Goal: Transaction & Acquisition: Obtain resource

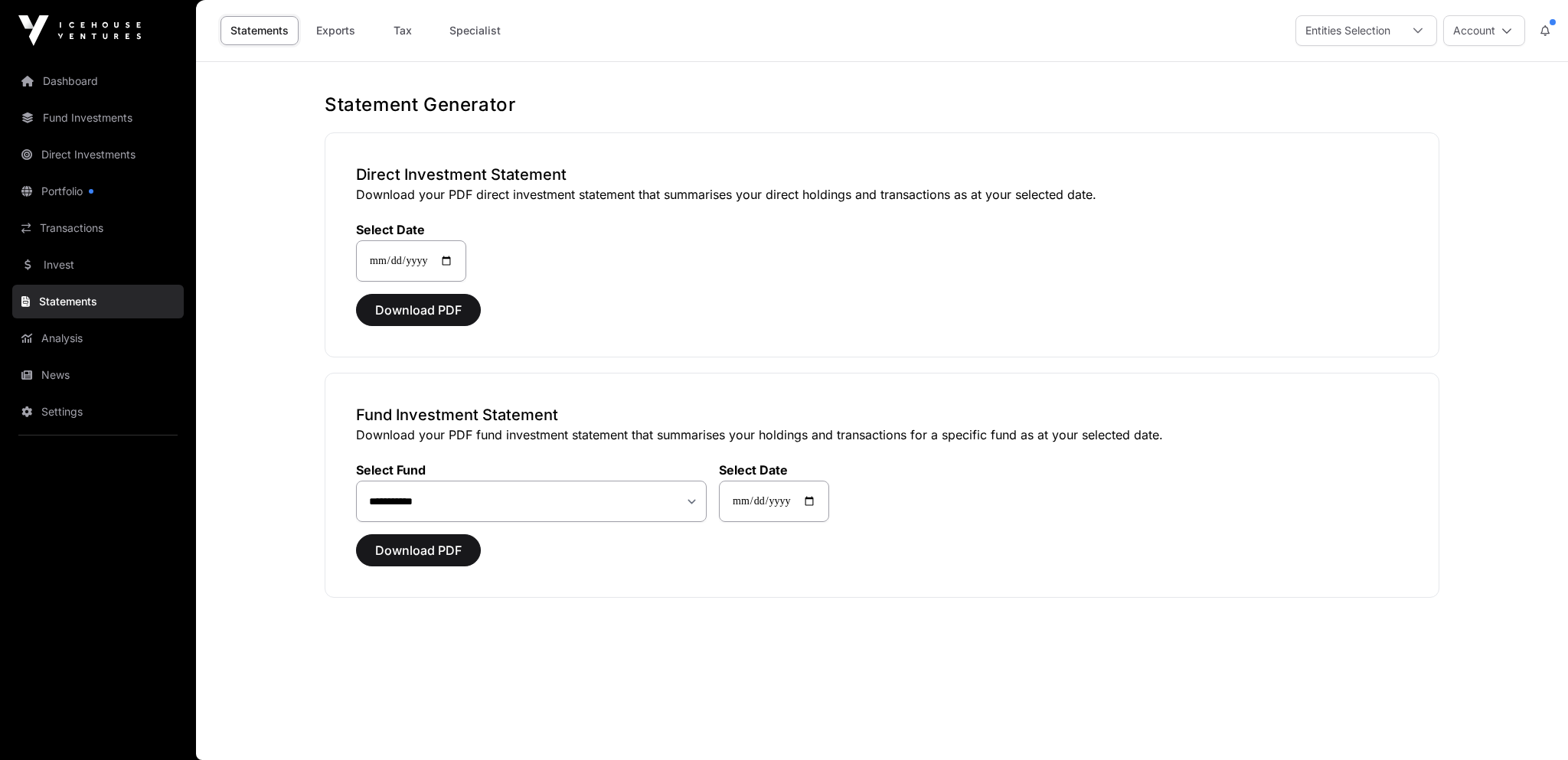
click at [58, 302] on link "Statements" at bounding box center [98, 301] width 171 height 33
click at [60, 228] on link "Transactions" at bounding box center [98, 227] width 171 height 33
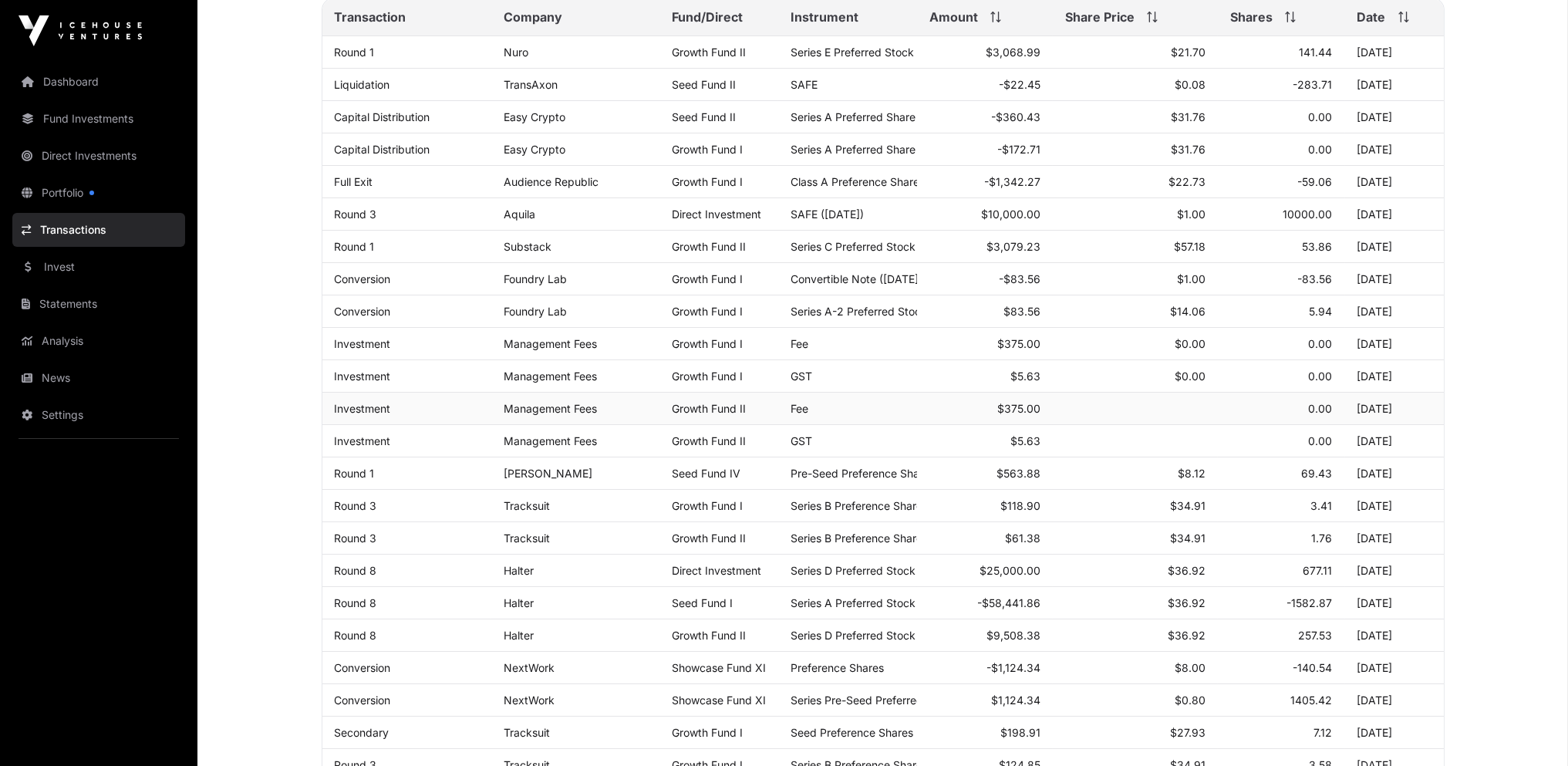
scroll to position [636, 0]
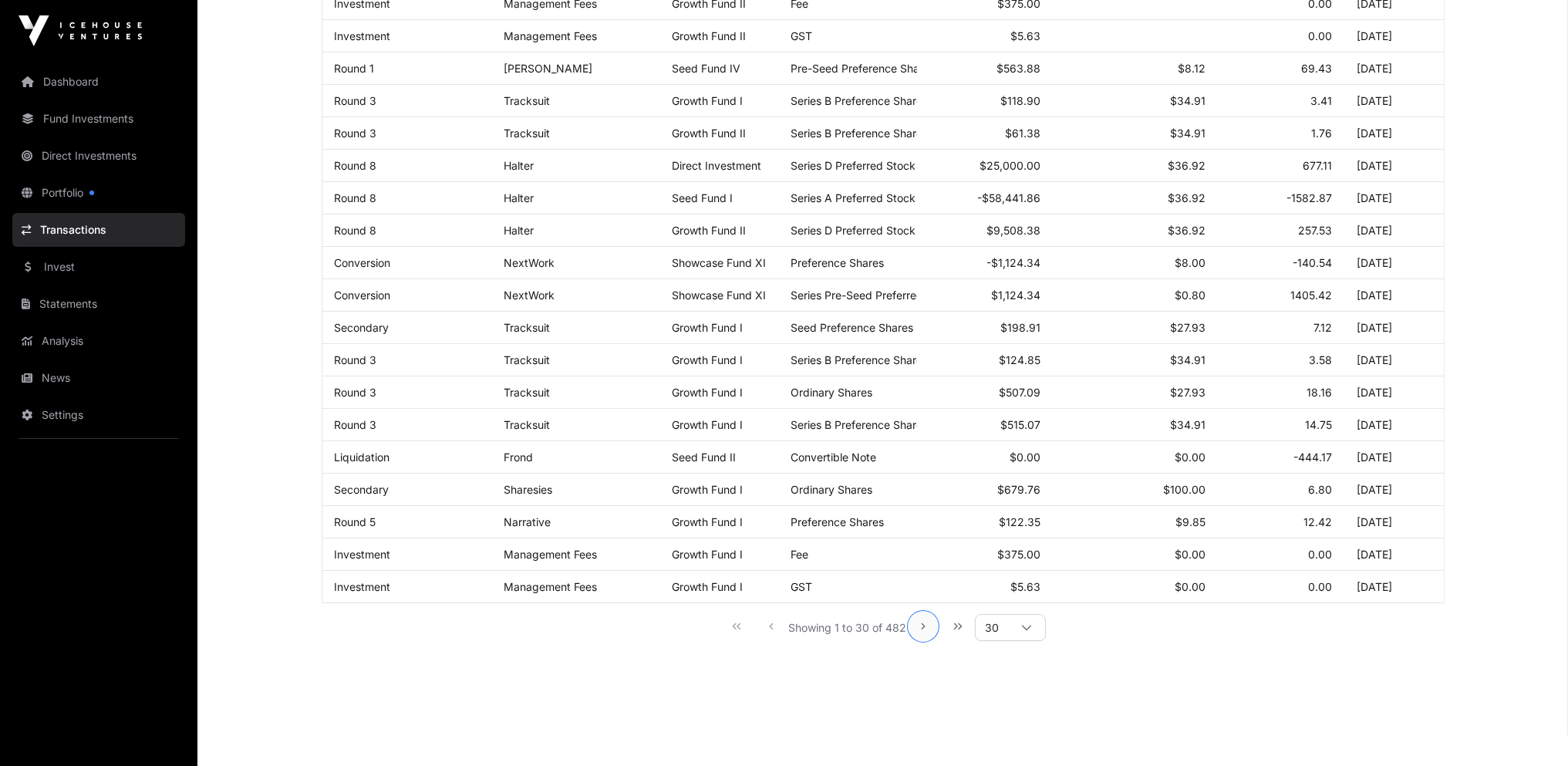
click at [921, 621] on icon "Next Page" at bounding box center [923, 627] width 11 height 11
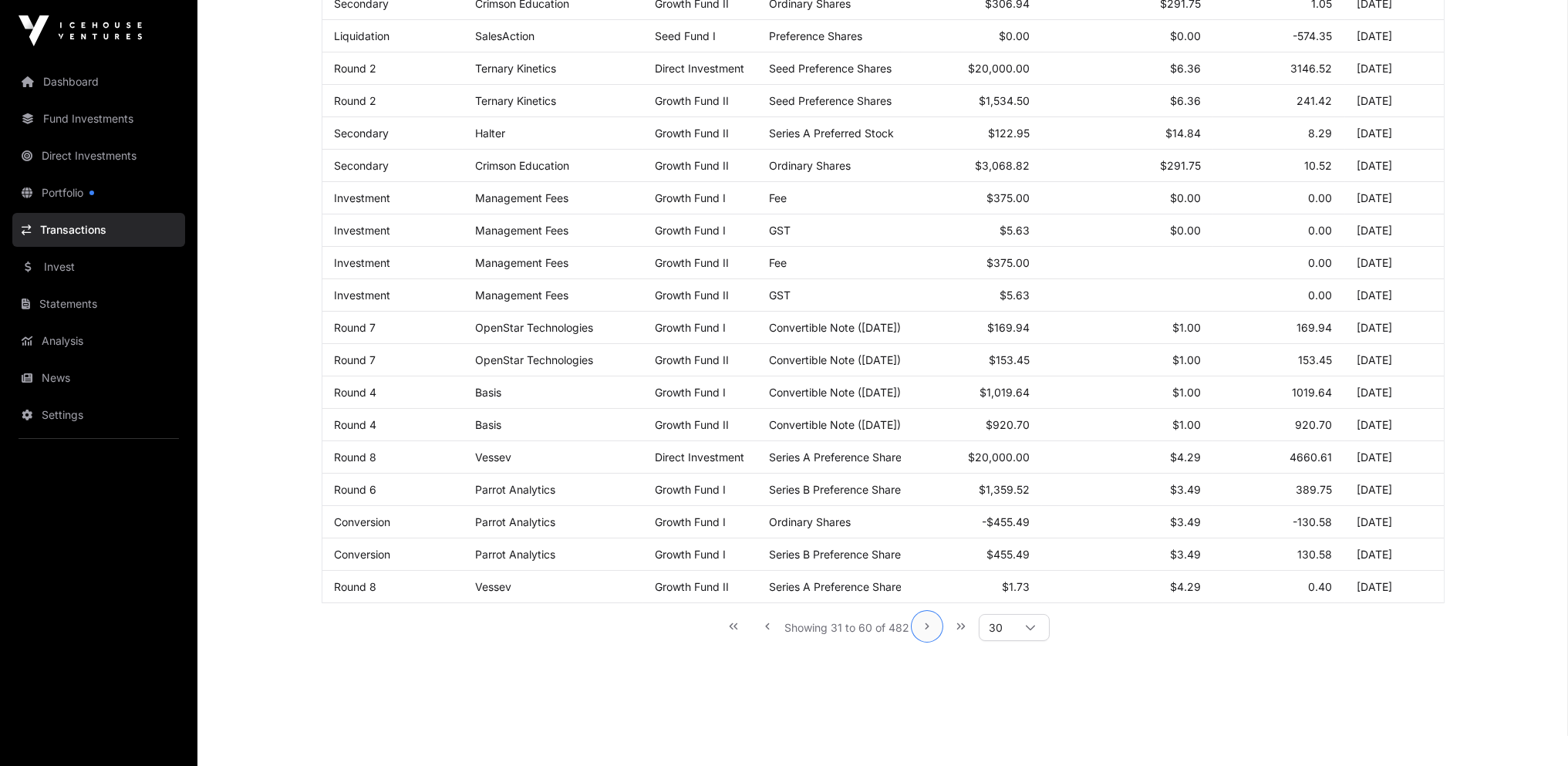
click at [927, 621] on icon "Next Page" at bounding box center [927, 627] width 11 height 11
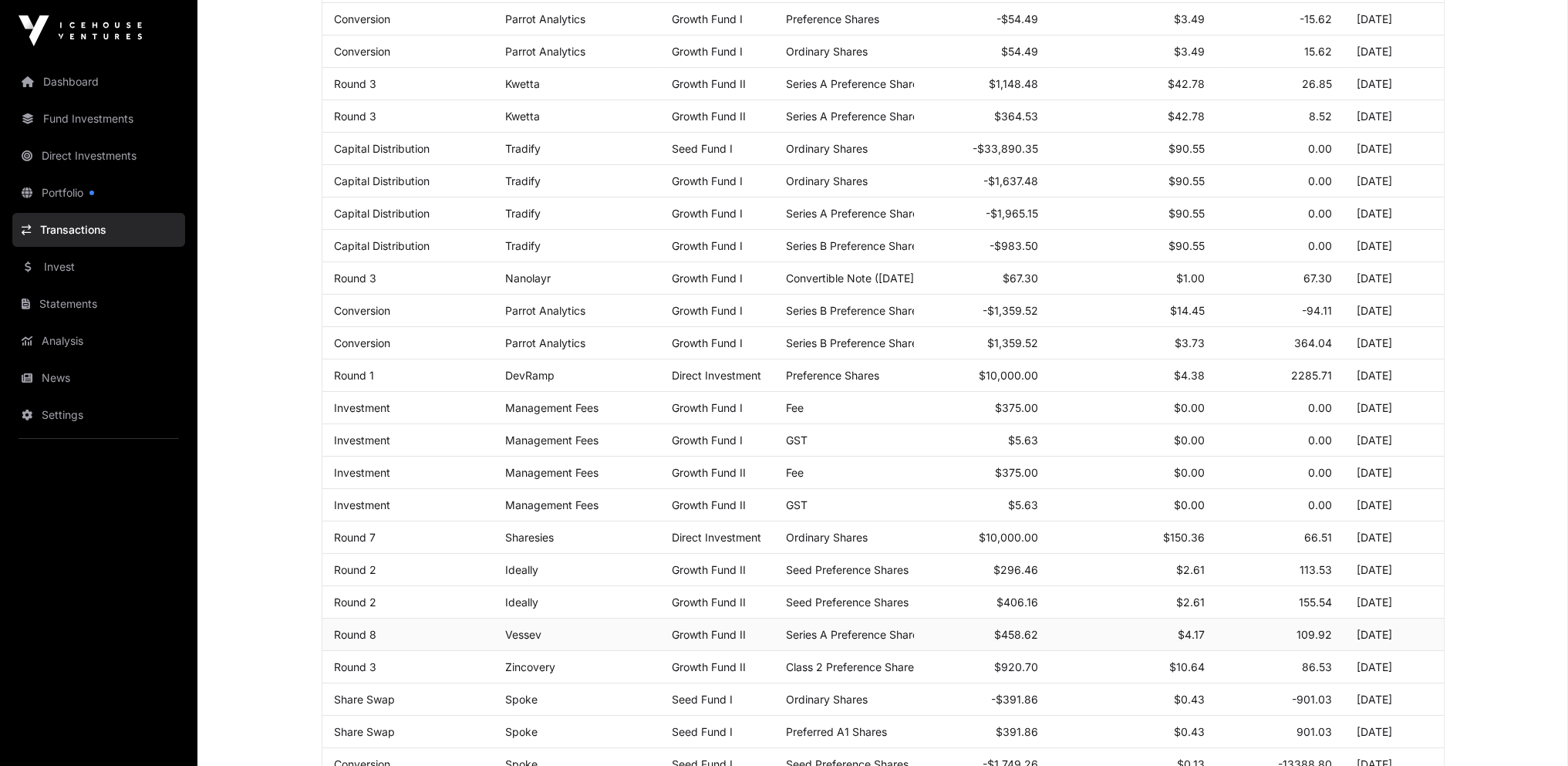
scroll to position [328, 0]
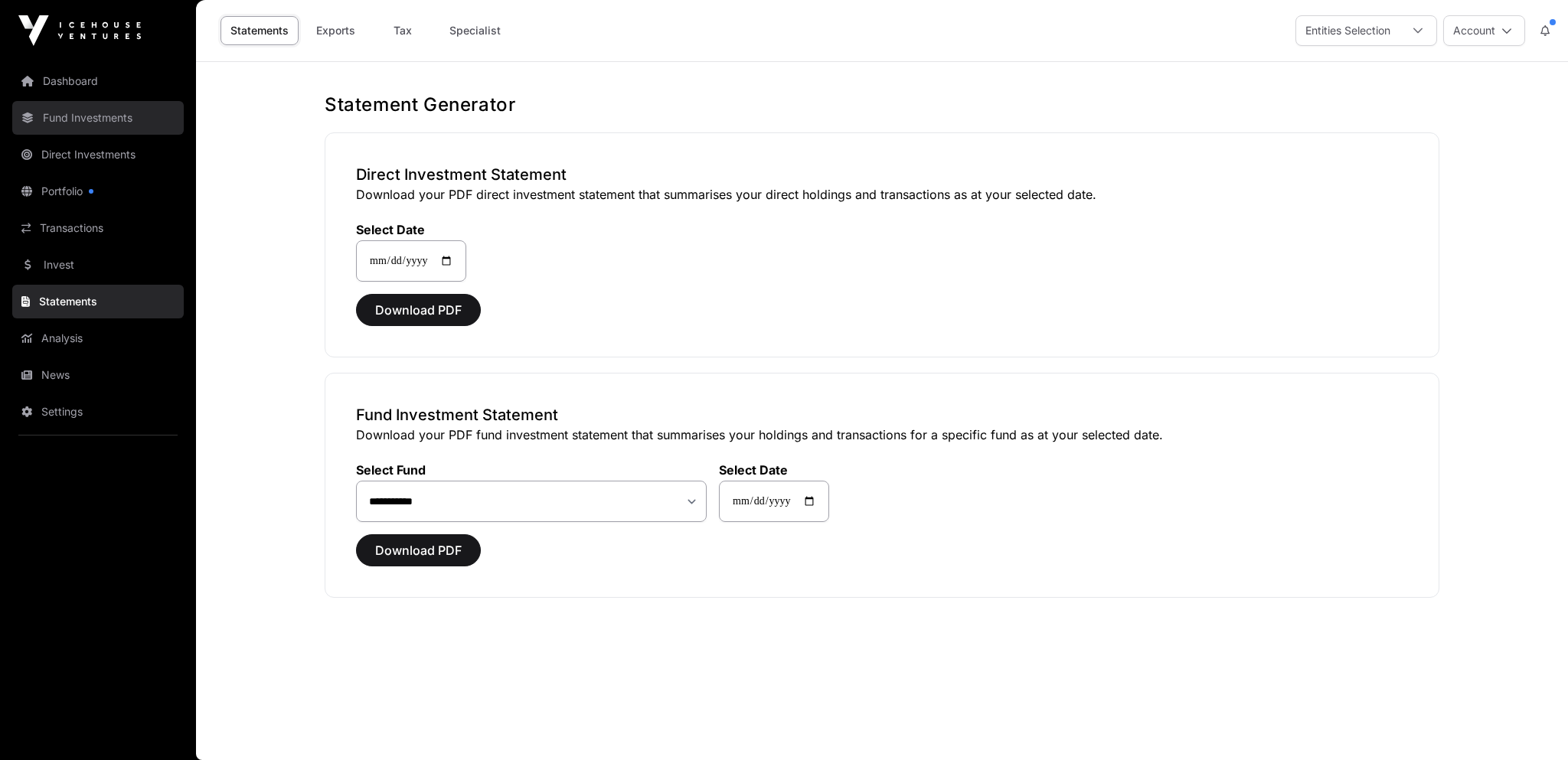
click at [57, 118] on link "Fund Investments" at bounding box center [98, 117] width 171 height 33
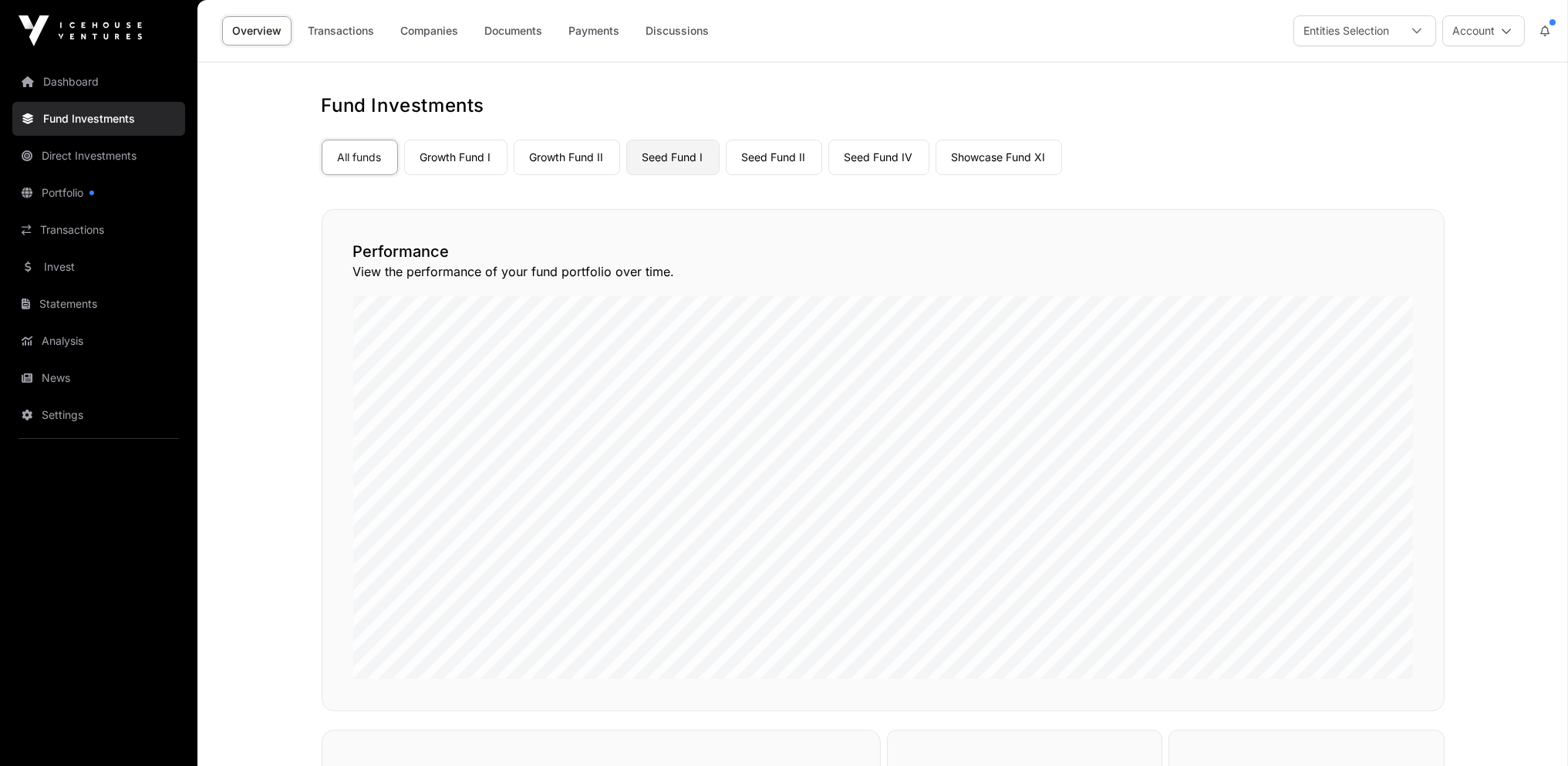
click at [664, 158] on link "Seed Fund I" at bounding box center [673, 157] width 93 height 35
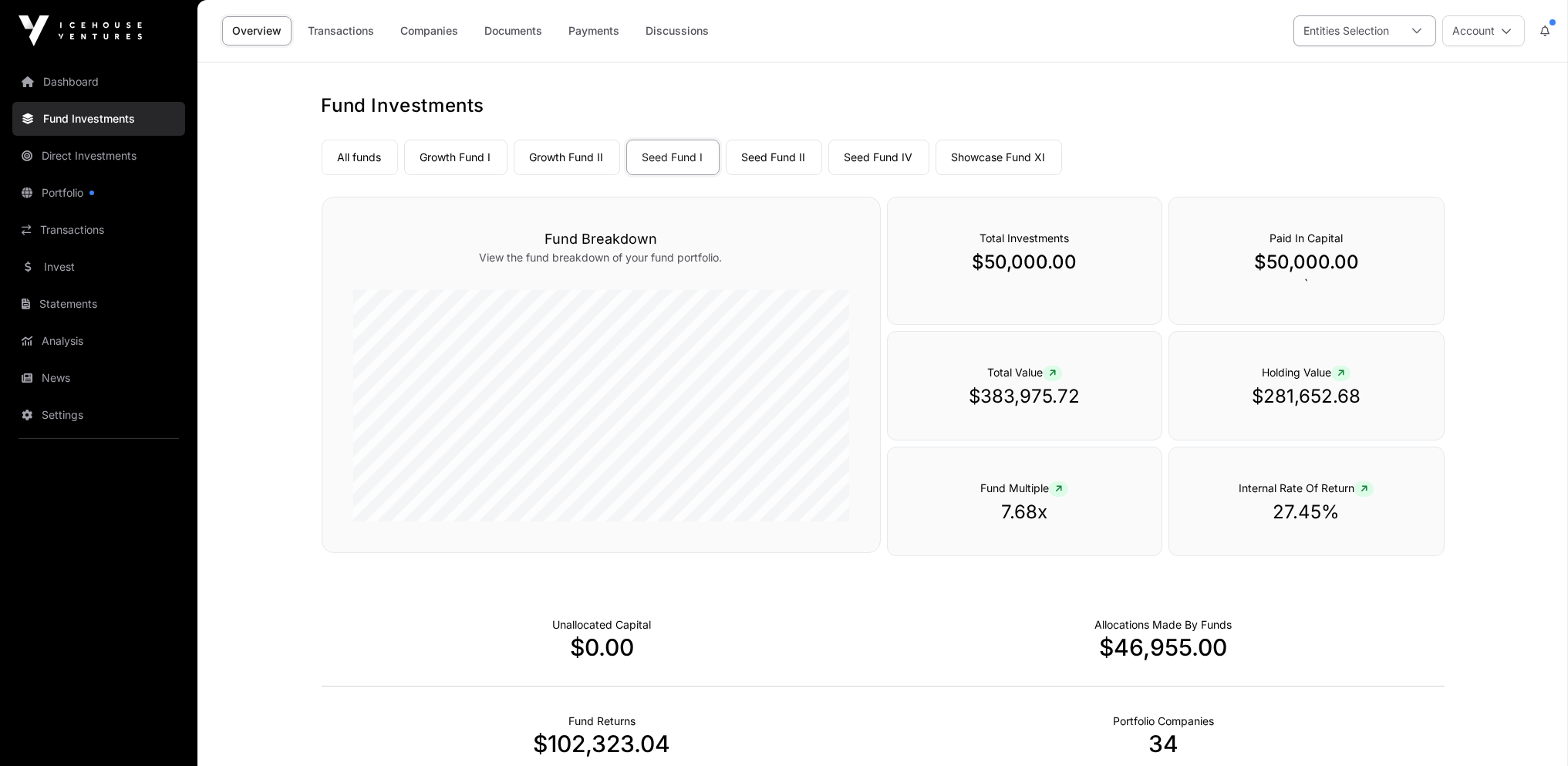
click at [1417, 30] on icon at bounding box center [1417, 31] width 11 height 11
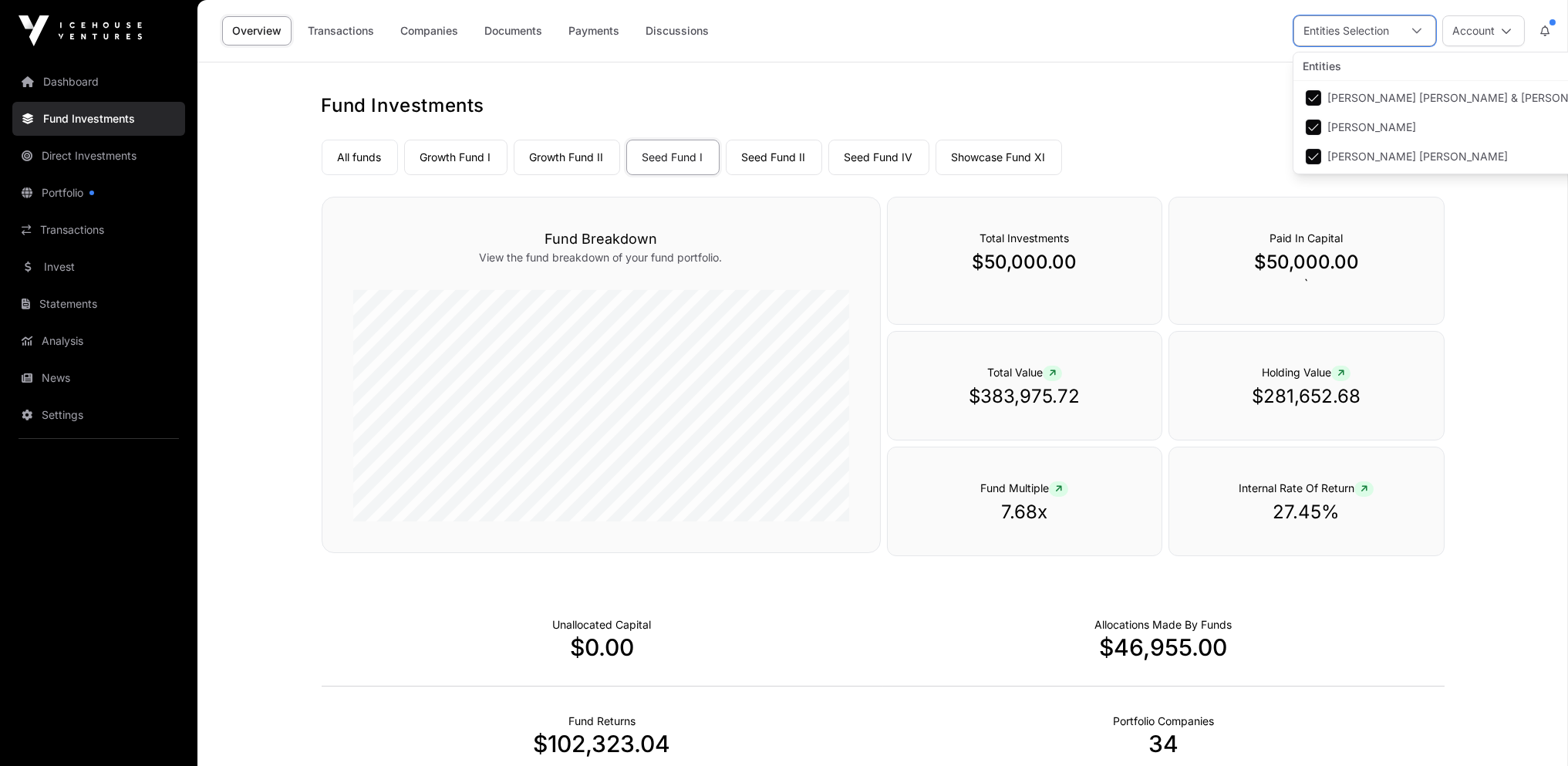
scroll to position [16, 9]
click at [69, 193] on link "Portfolio" at bounding box center [98, 192] width 173 height 34
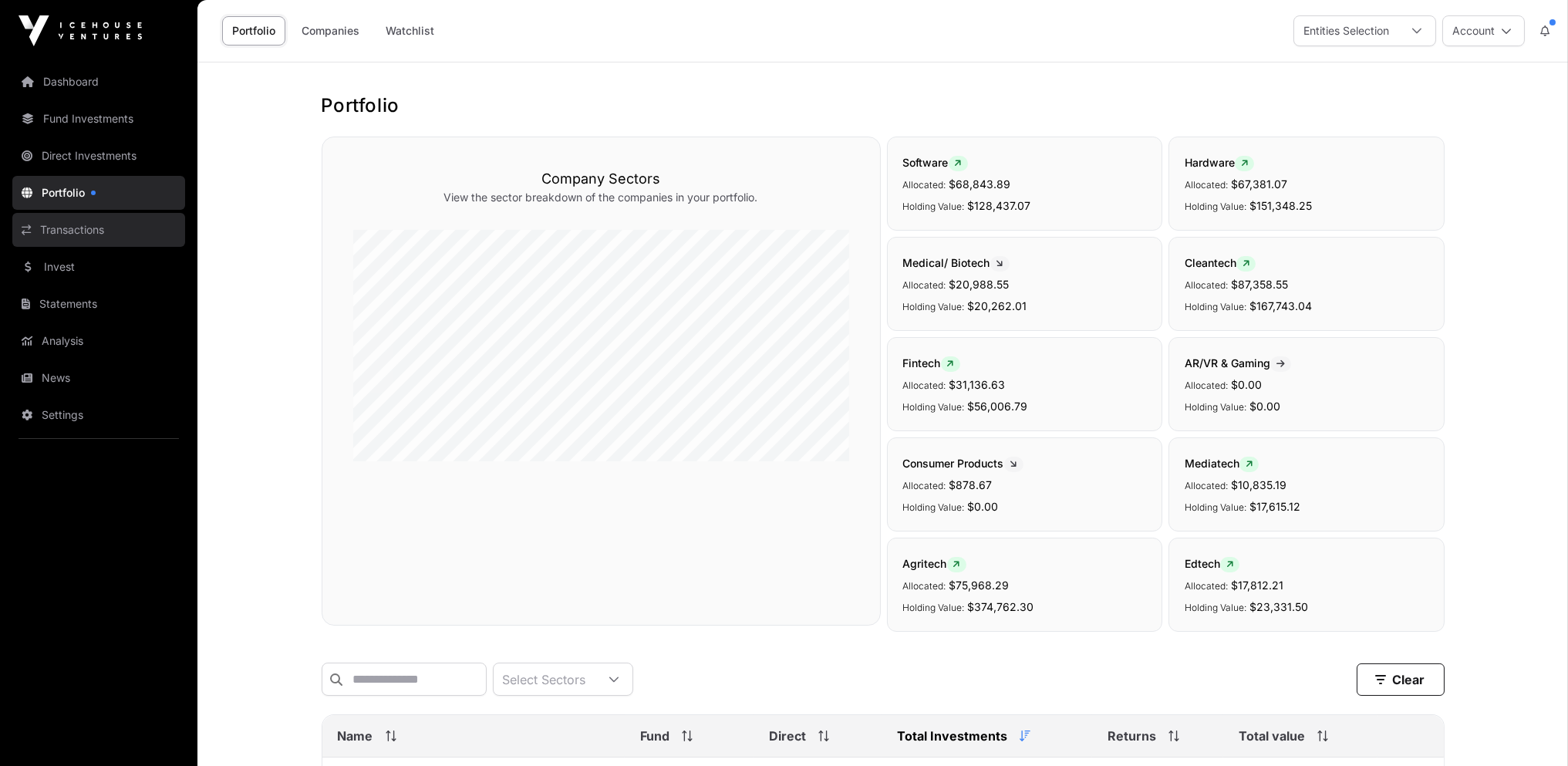
click at [63, 230] on link "Transactions" at bounding box center [98, 229] width 173 height 34
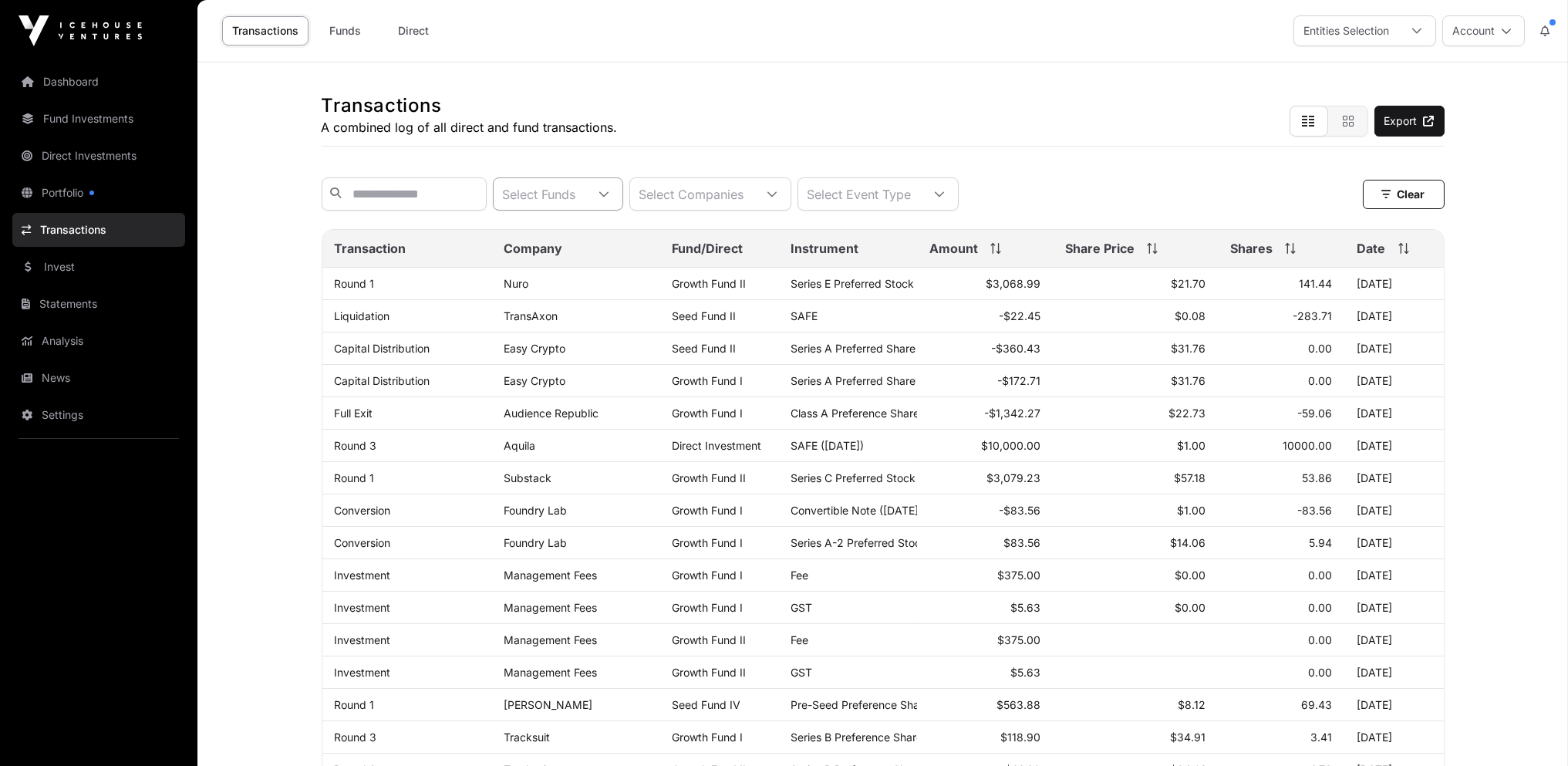
click at [609, 200] on icon at bounding box center [604, 195] width 11 height 11
click at [589, 302] on span "Seed Fund I" at bounding box center [599, 298] width 68 height 13
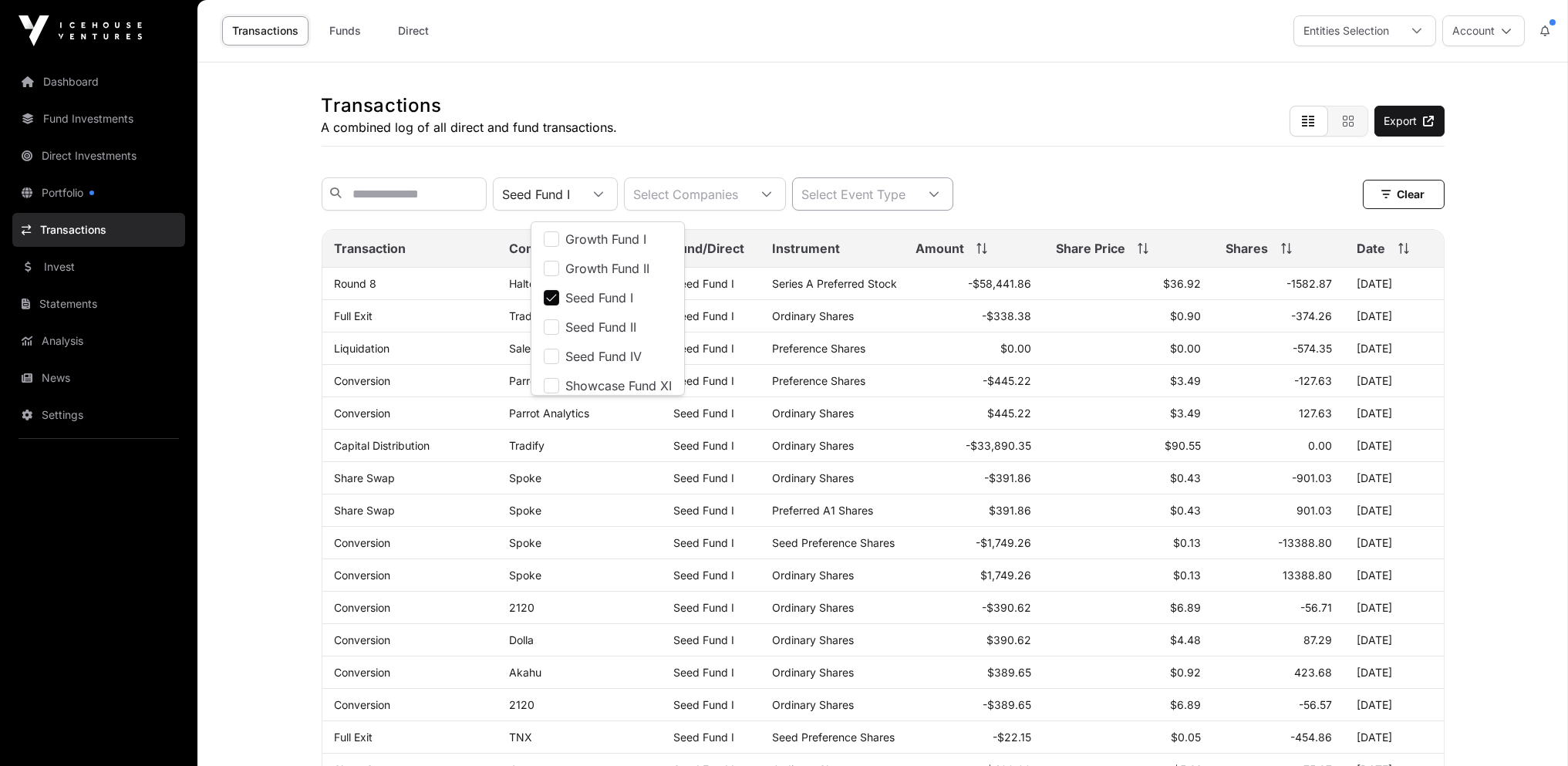
click at [939, 198] on icon at bounding box center [934, 195] width 11 height 11
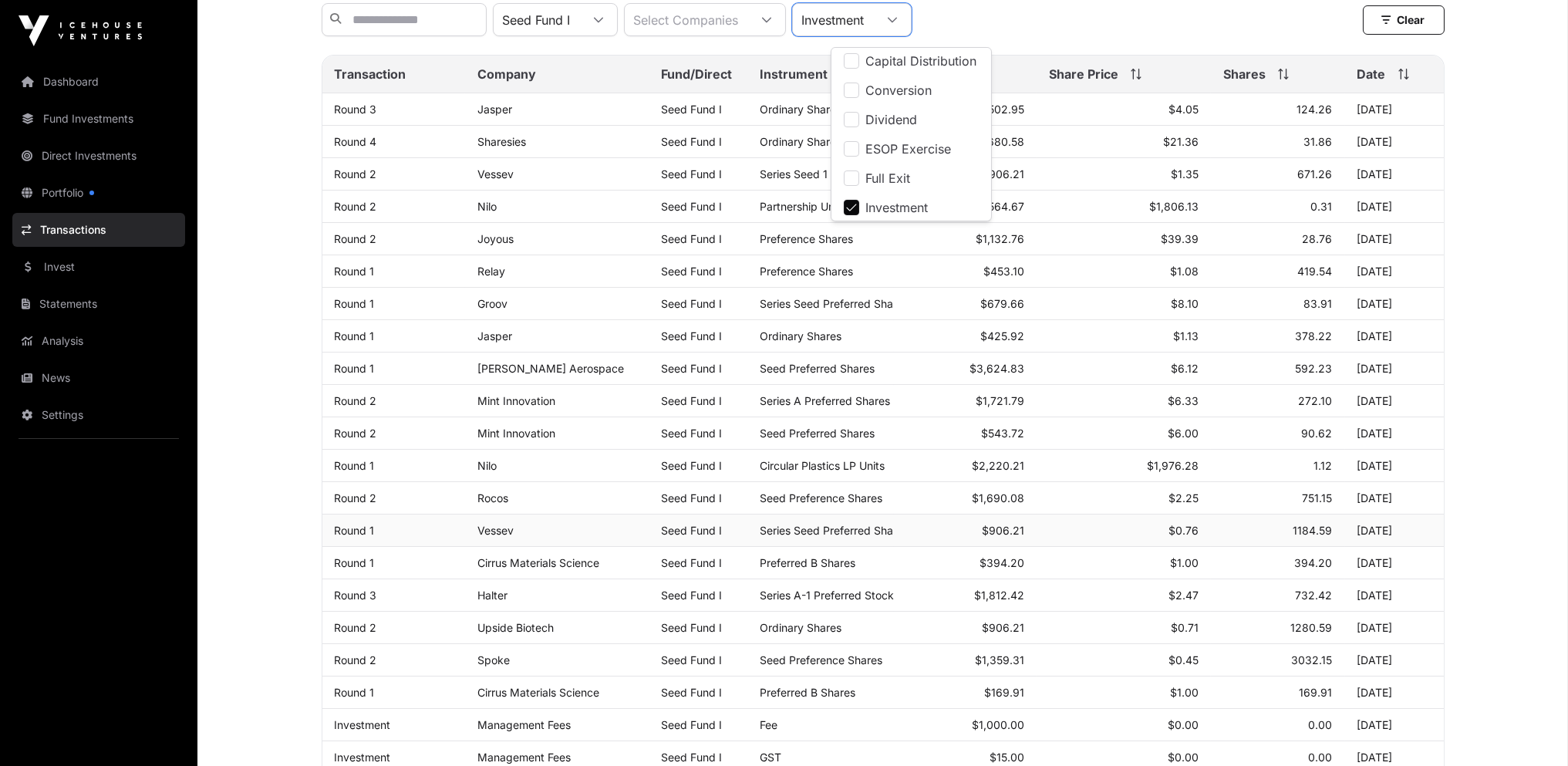
scroll to position [636, 0]
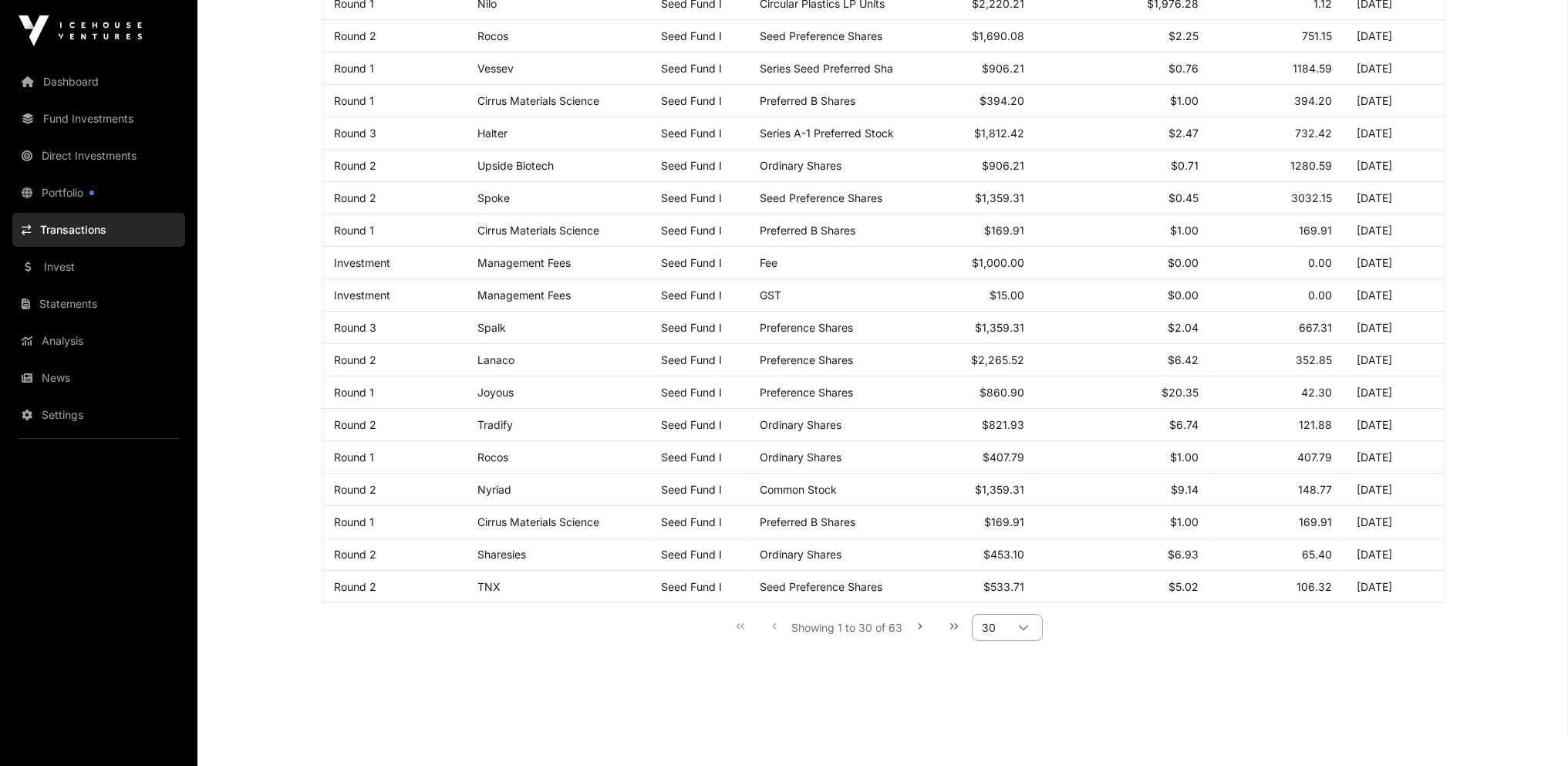
click at [1025, 623] on icon at bounding box center [1023, 628] width 11 height 11
click at [1001, 693] on span "100" at bounding box center [995, 698] width 21 height 13
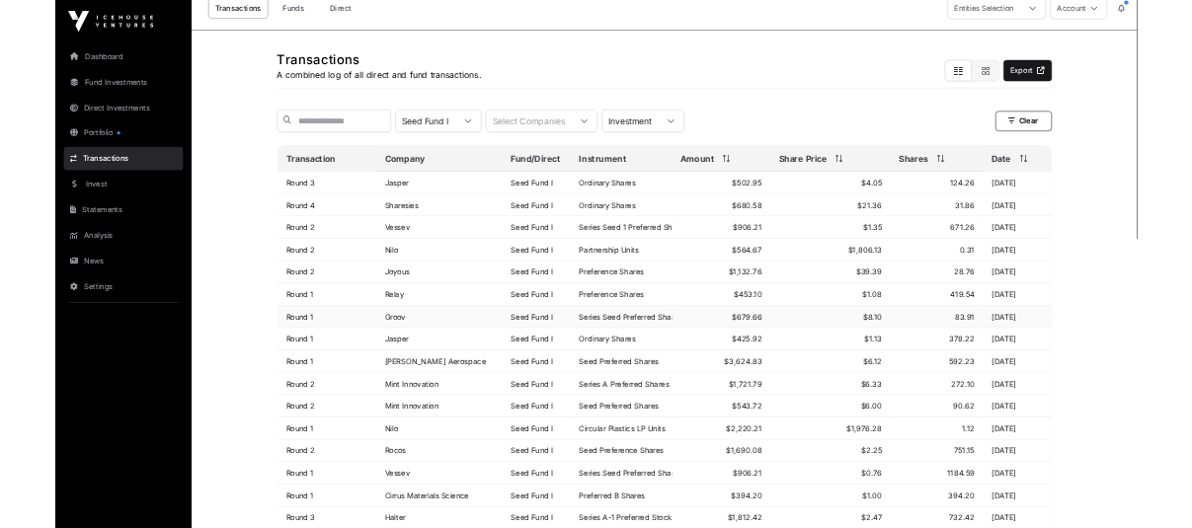
scroll to position [0, 0]
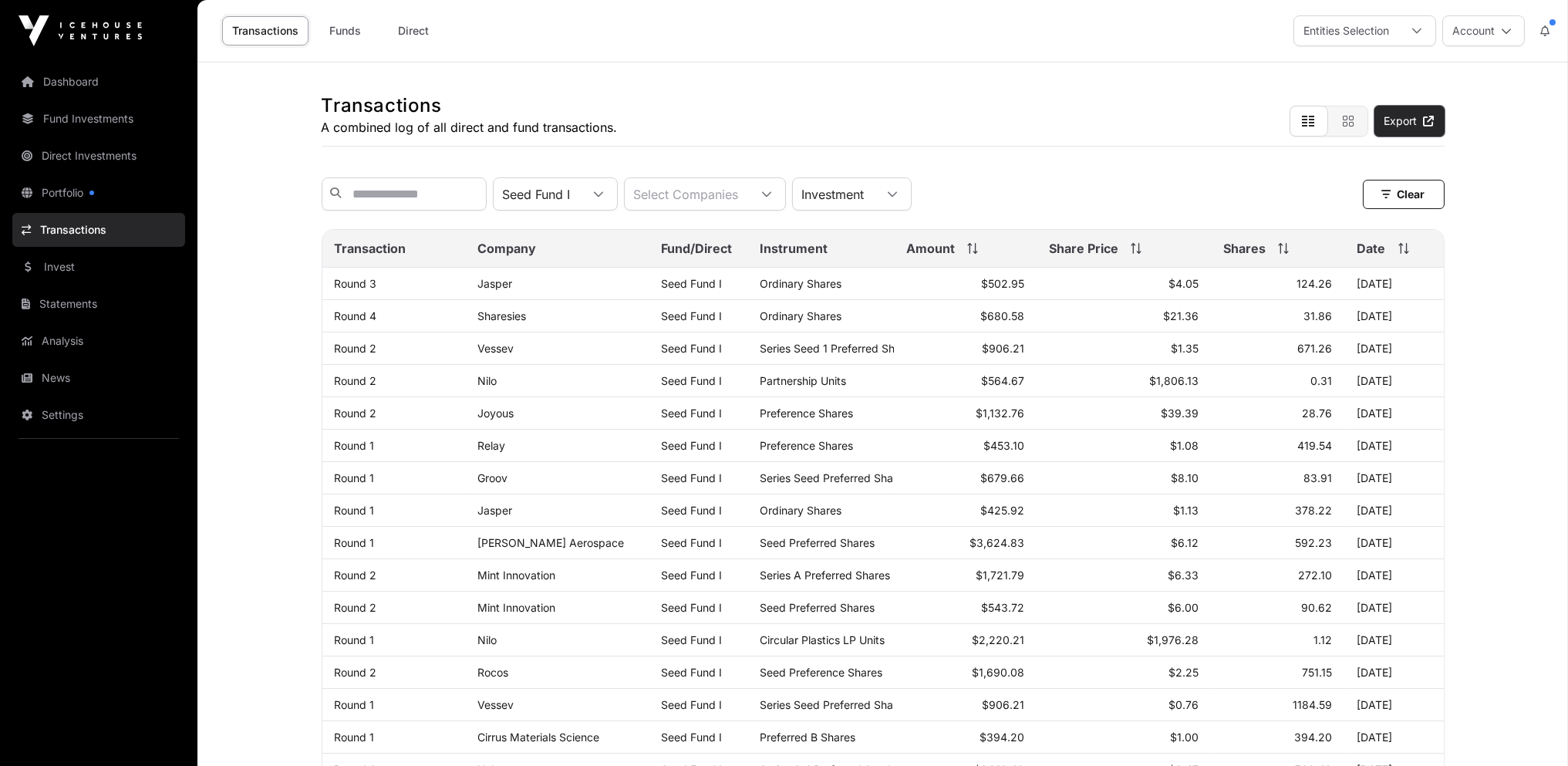
click at [1402, 122] on link "Export" at bounding box center [1409, 120] width 70 height 30
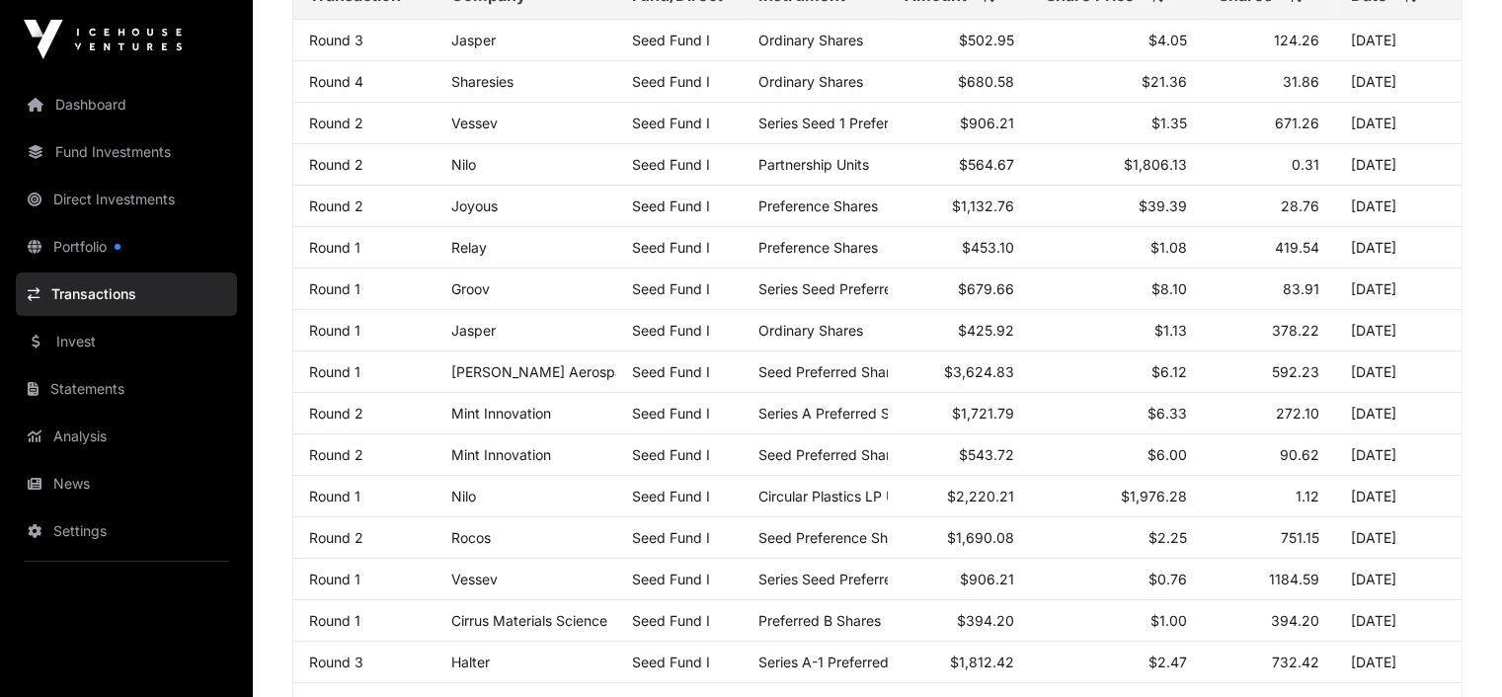
scroll to position [103, 0]
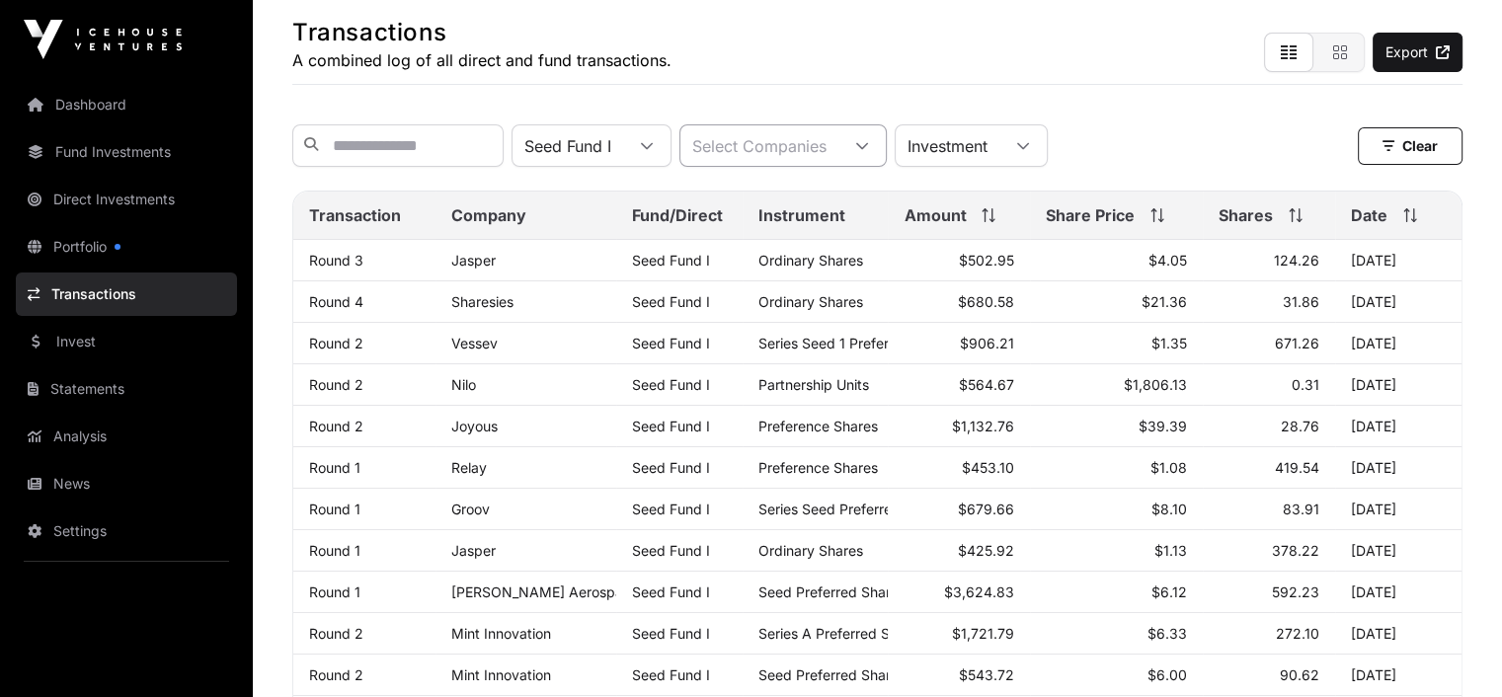
click at [869, 153] on icon at bounding box center [862, 146] width 14 height 14
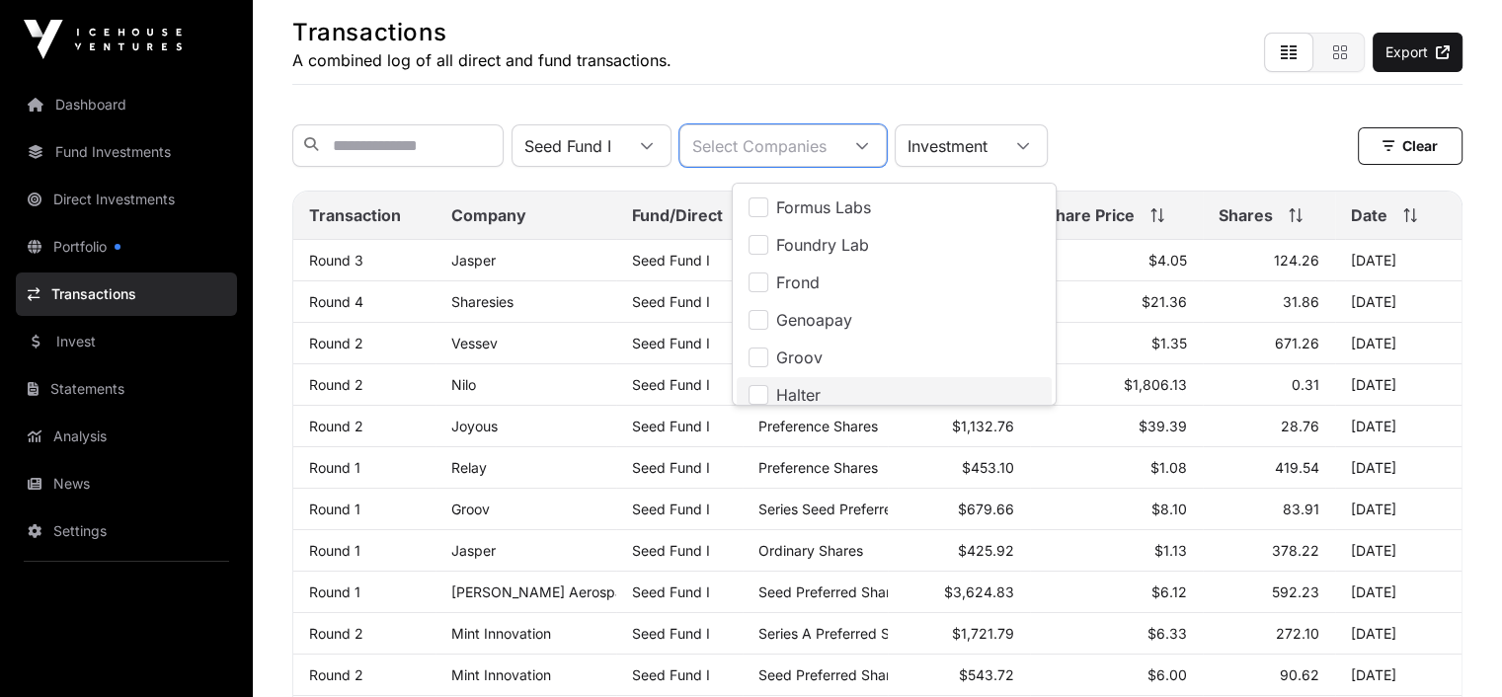
scroll to position [1094, 0]
click at [800, 382] on span "Halter" at bounding box center [798, 387] width 44 height 16
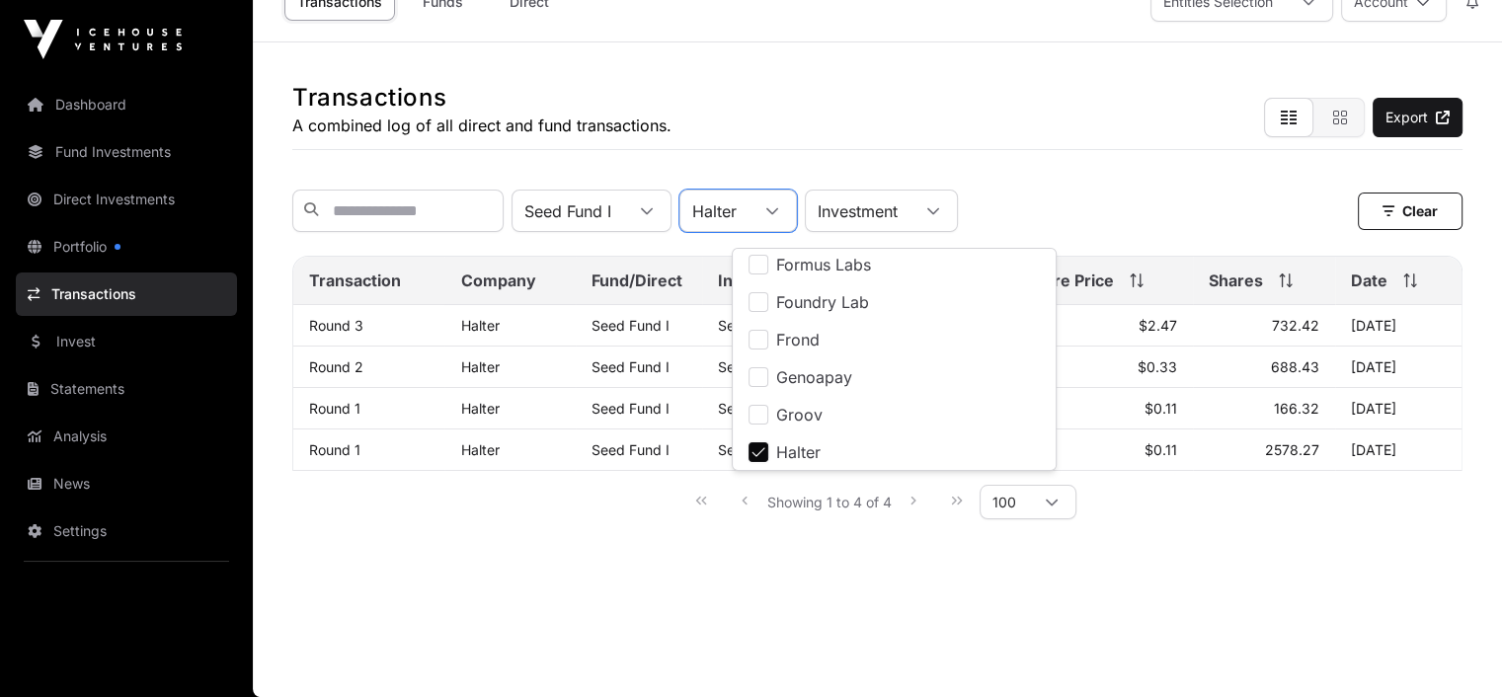
scroll to position [48, 0]
click at [1244, 536] on div "Transactions A combined log of all direct and fund transactions. Export Seed Fu…" at bounding box center [877, 298] width 1249 height 512
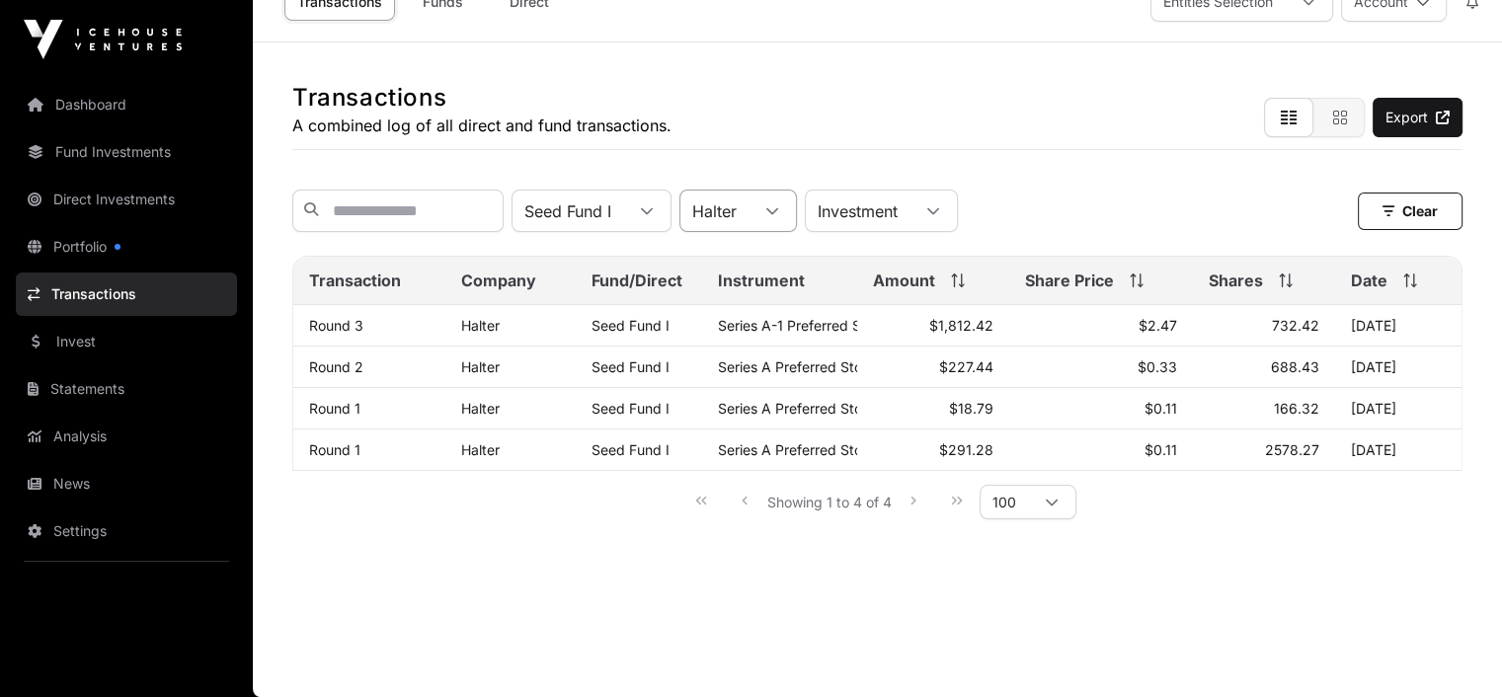
click at [778, 207] on icon at bounding box center [772, 210] width 12 height 7
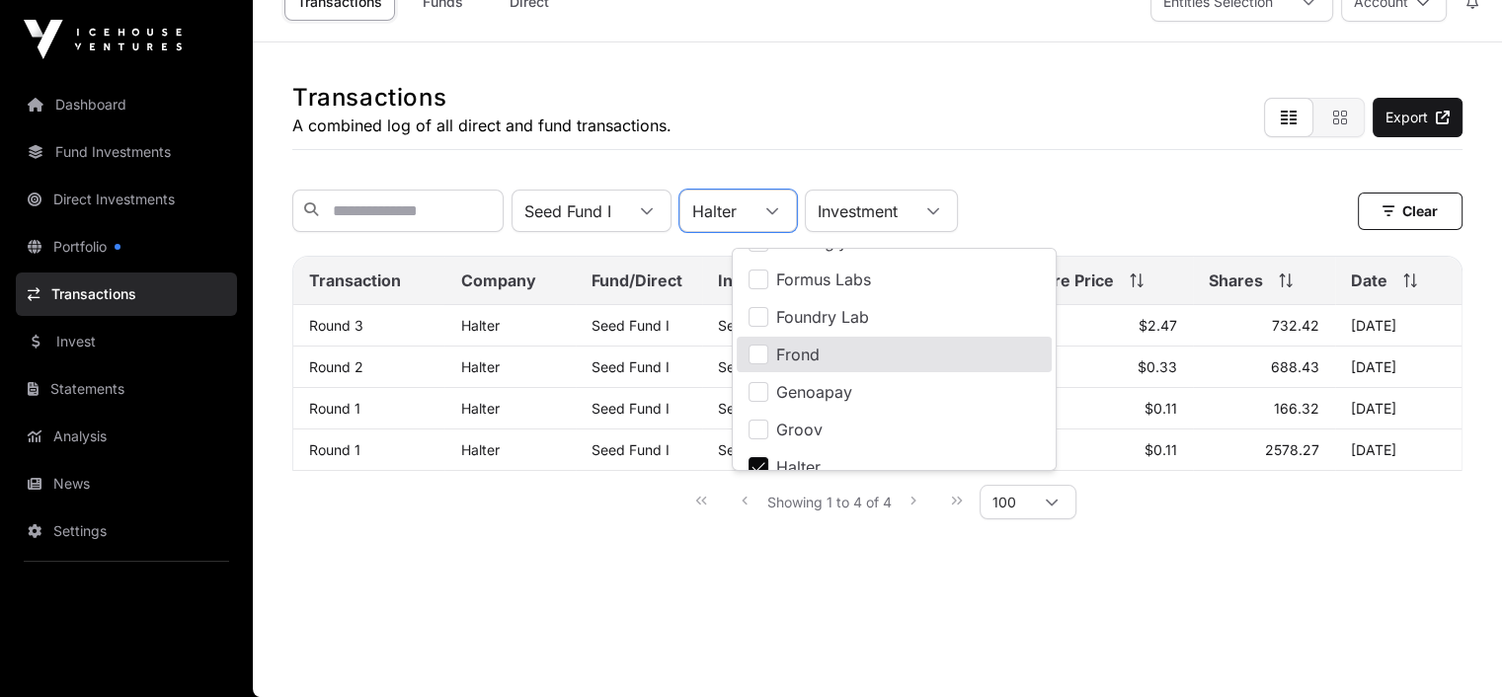
scroll to position [1197, 0]
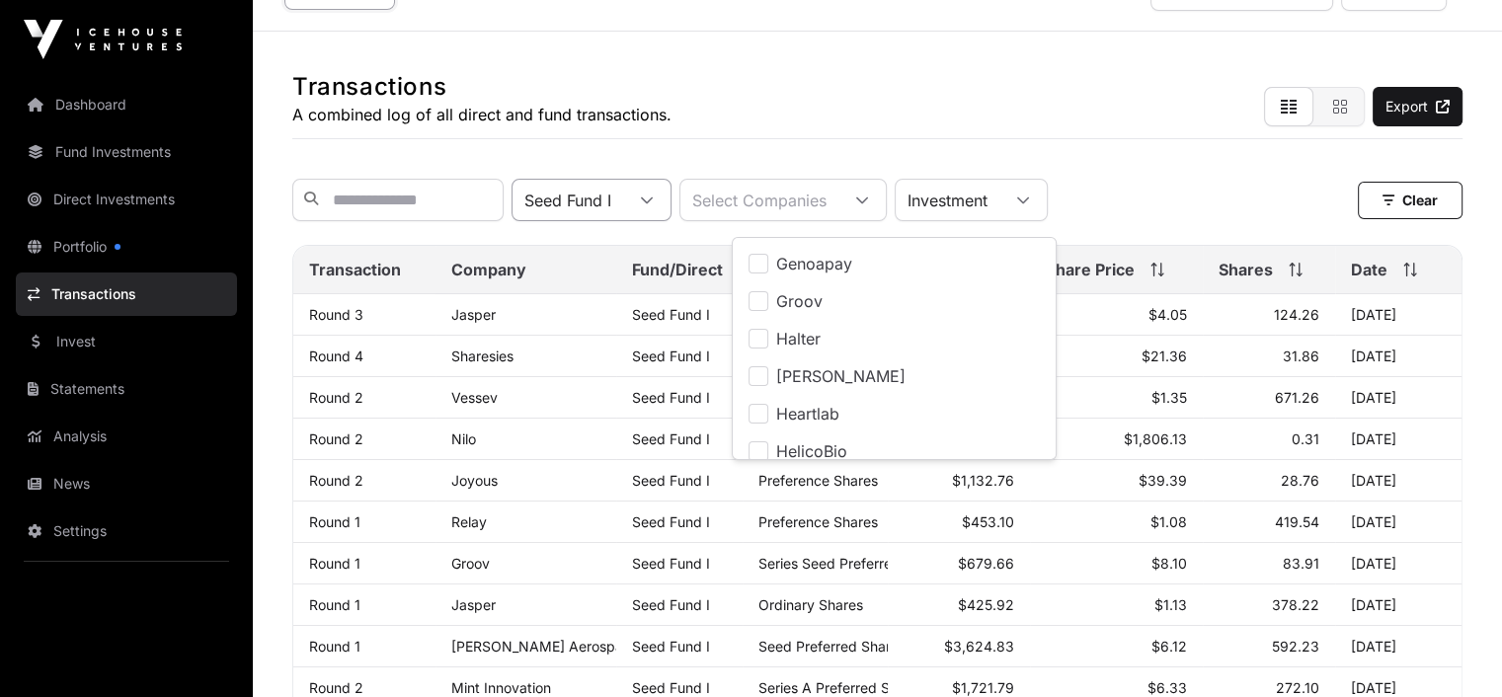
click at [653, 203] on icon at bounding box center [647, 199] width 12 height 7
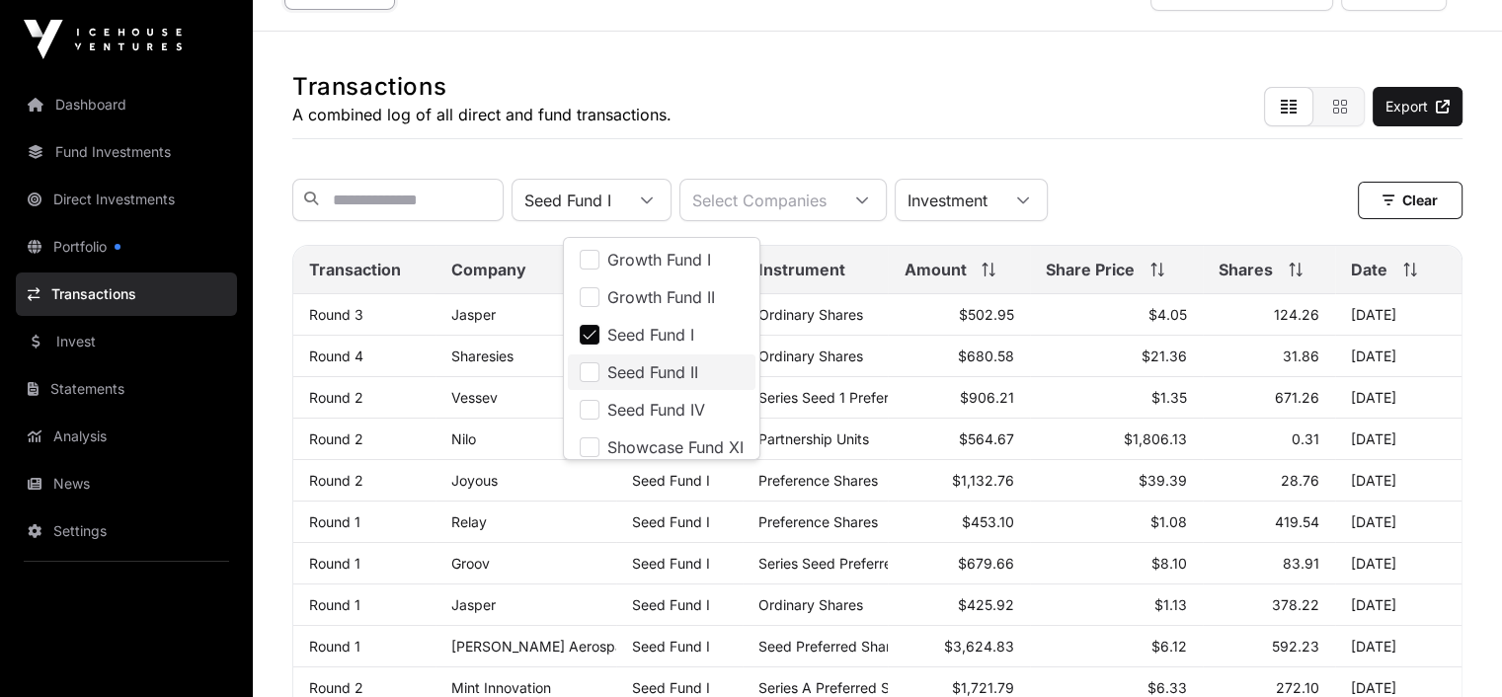
click at [652, 370] on span "Seed Fund II" at bounding box center [652, 372] width 91 height 16
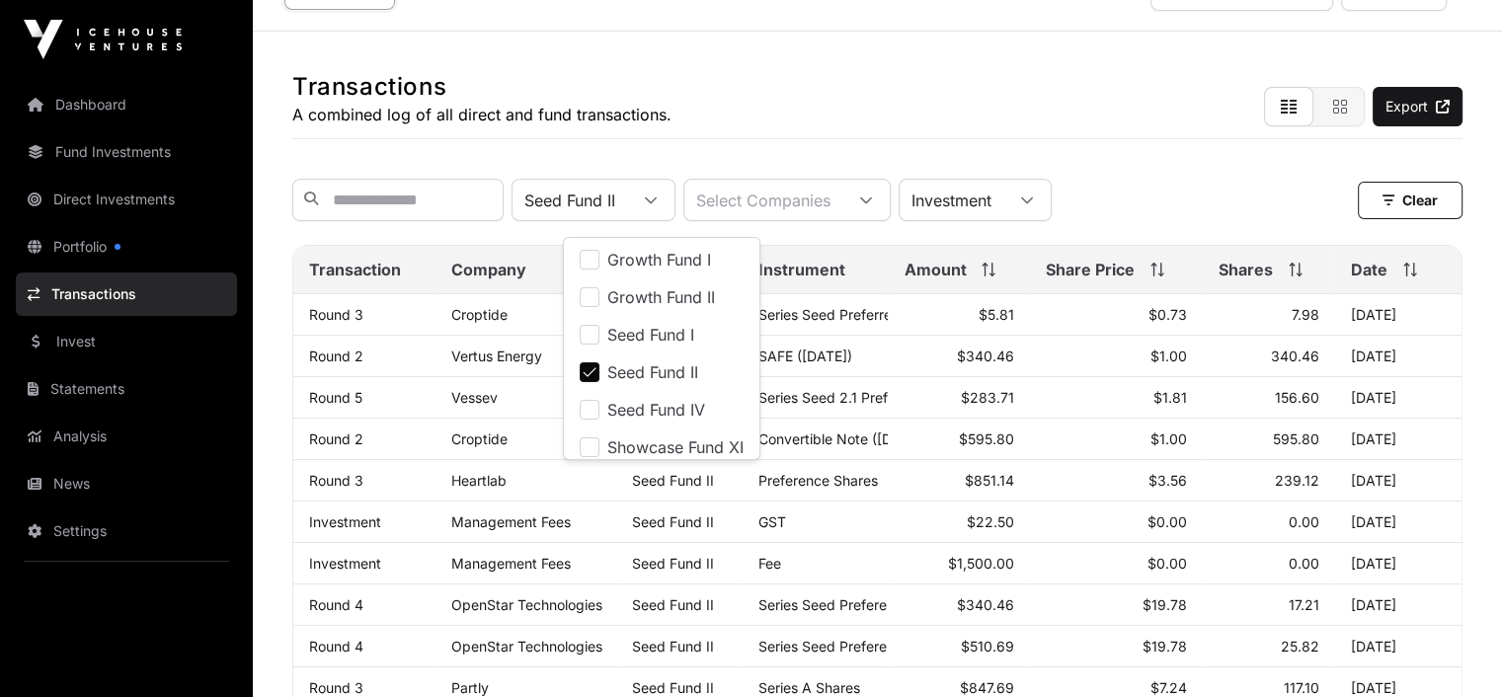
click at [1229, 201] on div "Seed Fund II Select Companies Investment Clear" at bounding box center [877, 200] width 1170 height 42
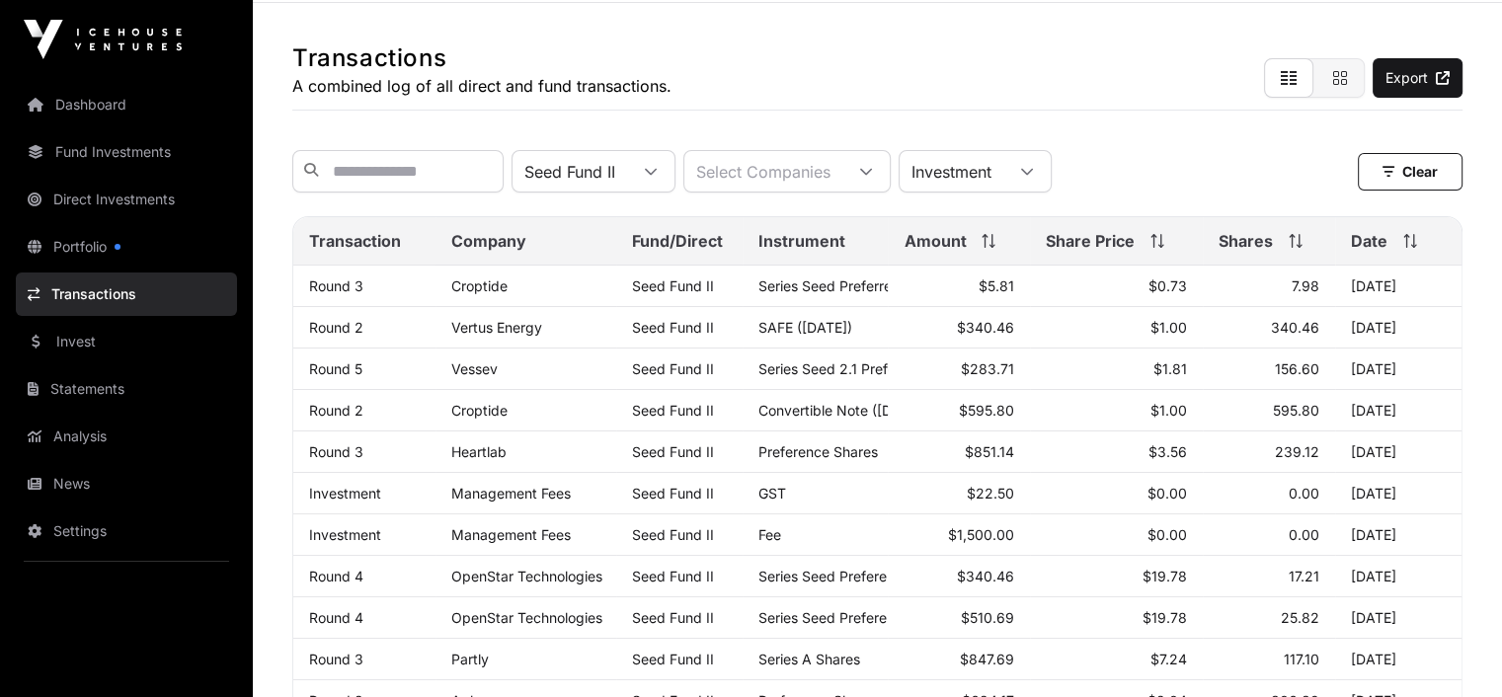
scroll to position [0, 0]
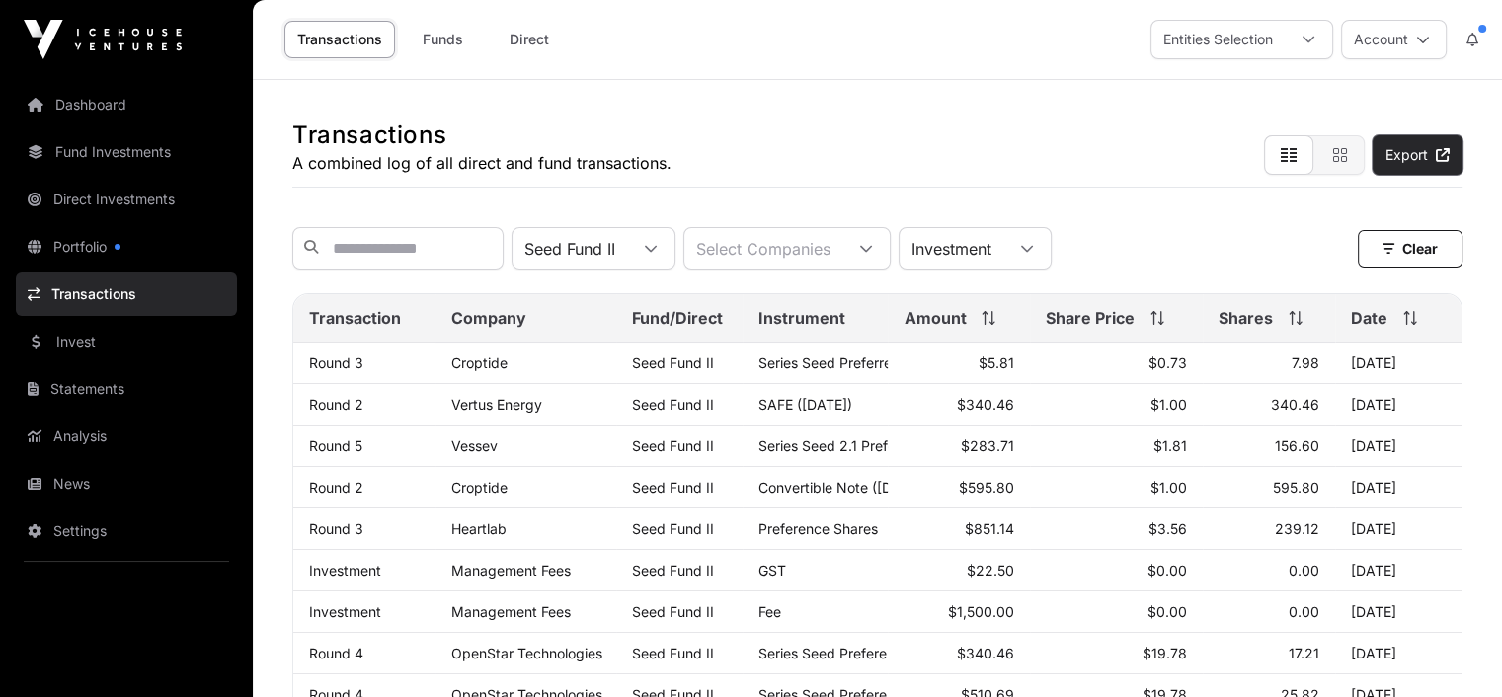
click at [1384, 150] on link "Export" at bounding box center [1417, 154] width 90 height 39
